Goal: Task Accomplishment & Management: Manage account settings

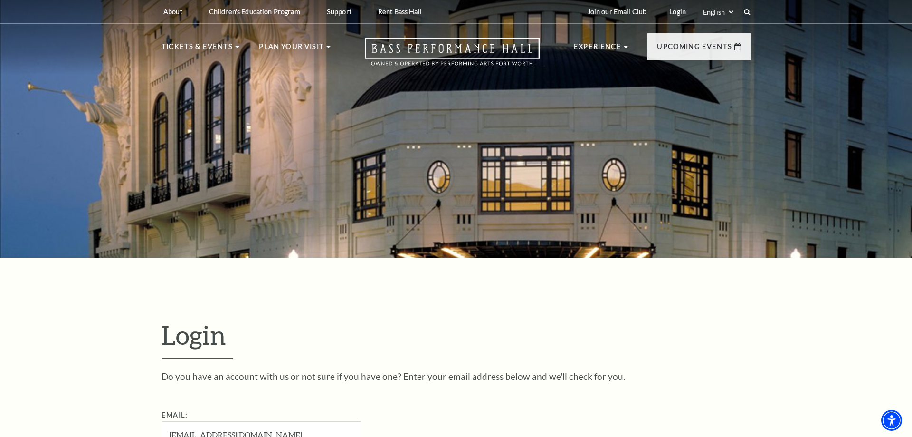
scroll to position [319, 0]
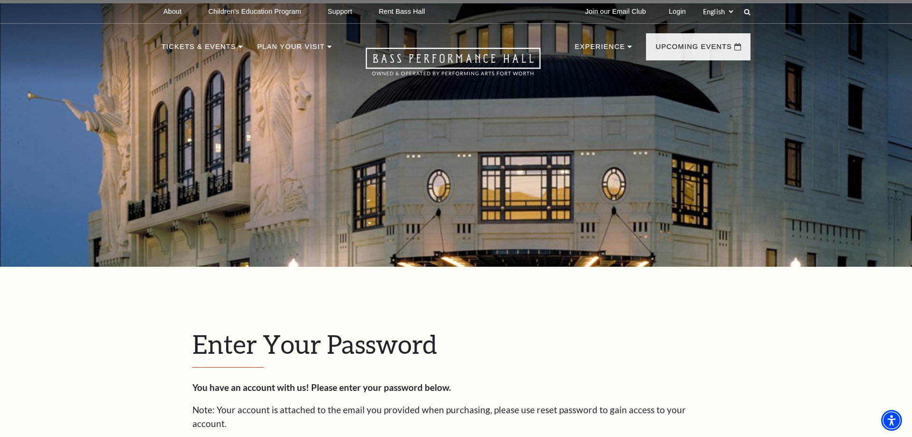
scroll to position [328, 0]
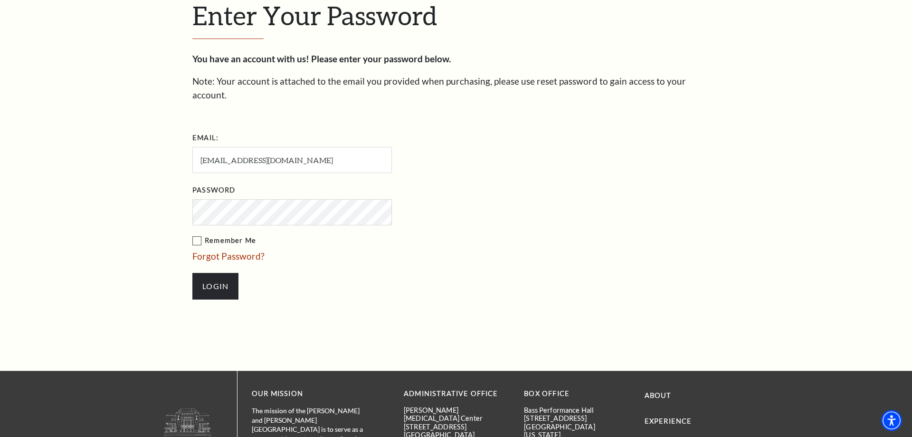
click at [198, 235] on label "Remember Me" at bounding box center [339, 241] width 295 height 12
click at [0, 0] on input "Remember Me" at bounding box center [0, 0] width 0 height 0
click at [211, 276] on input "Login" at bounding box center [215, 286] width 46 height 27
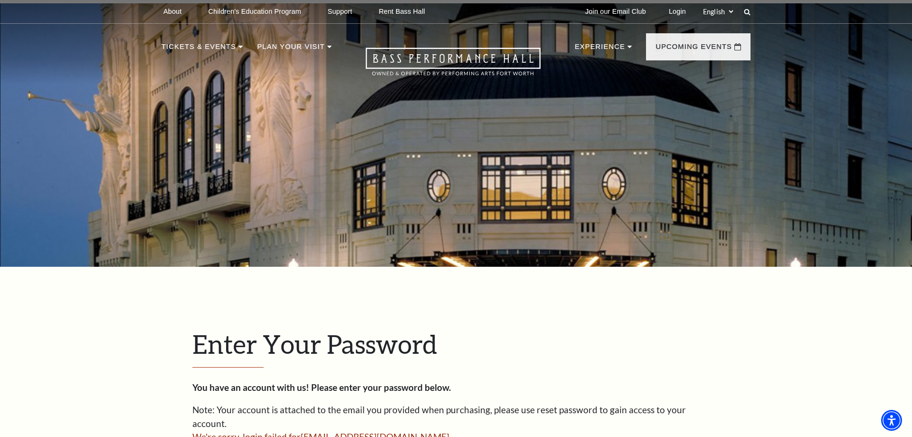
scroll to position [322, 0]
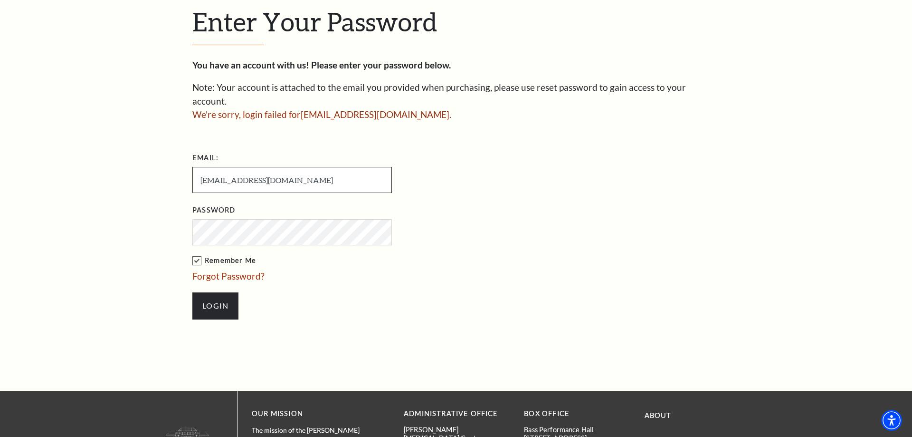
click at [289, 167] on input "[EMAIL_ADDRESS][DOMAIN_NAME]" at bounding box center [292, 180] width 200 height 26
click at [209, 292] on input "Login" at bounding box center [215, 305] width 46 height 27
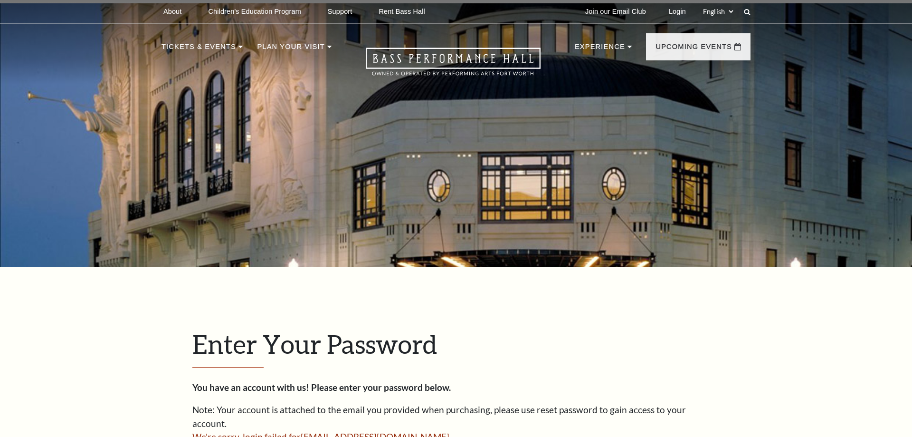
scroll to position [322, 0]
